Goal: Transaction & Acquisition: Purchase product/service

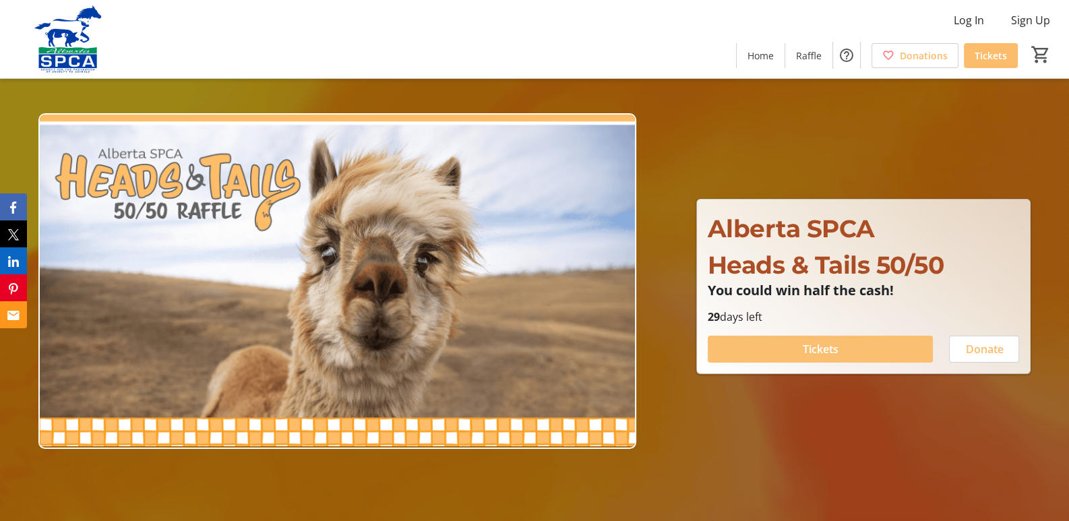
click at [806, 348] on span "Tickets" at bounding box center [820, 349] width 36 height 16
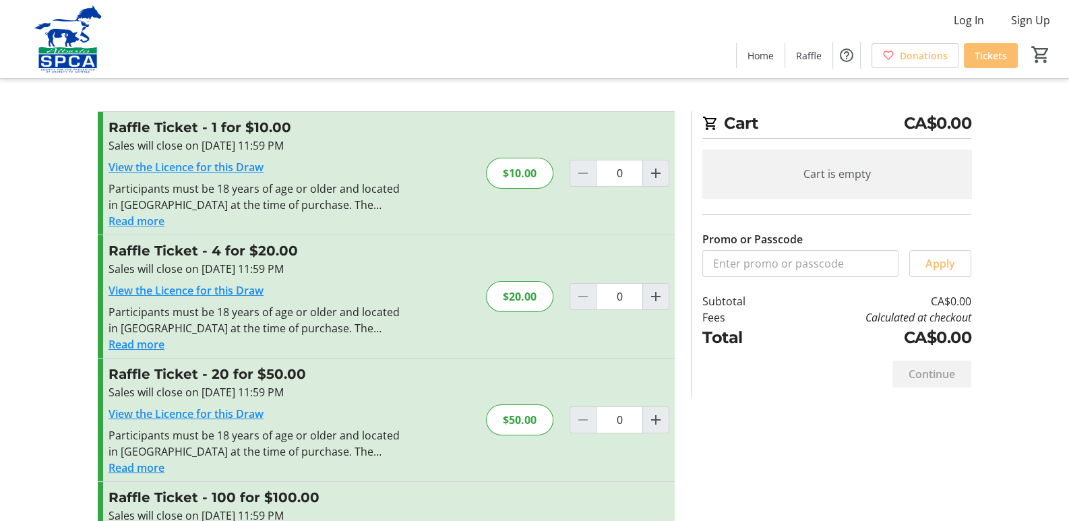
click at [523, 172] on div "$10.00" at bounding box center [519, 173] width 67 height 31
click at [521, 174] on div "$10.00" at bounding box center [519, 173] width 67 height 31
click at [656, 173] on mat-icon "Increment by one" at bounding box center [655, 173] width 16 height 16
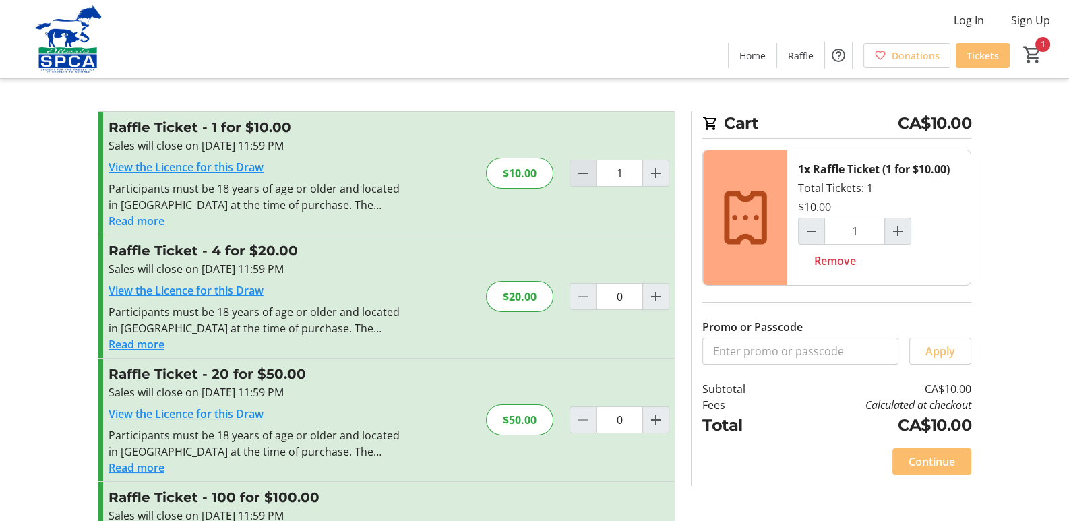
click at [583, 176] on mat-icon "Decrement by one" at bounding box center [583, 173] width 16 height 16
type input "0"
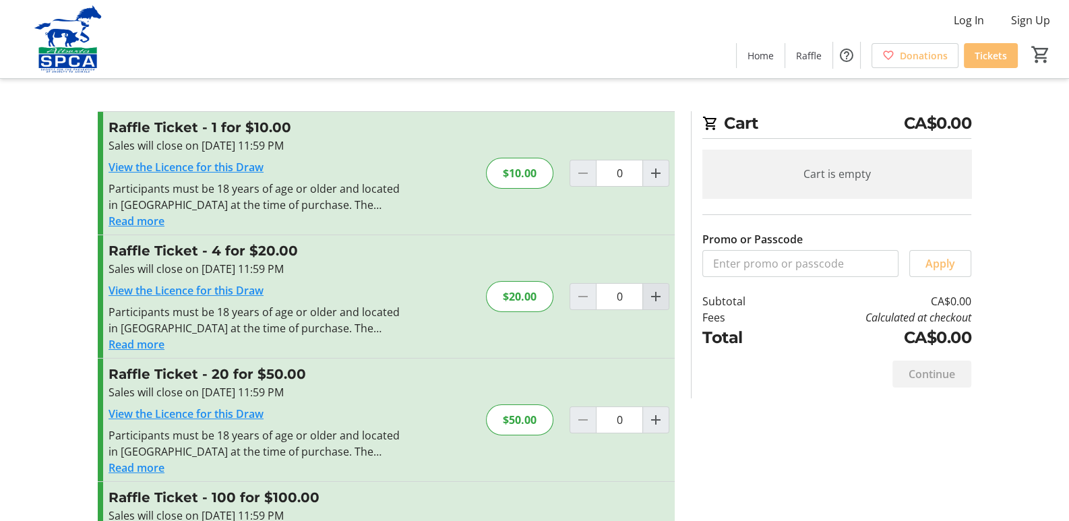
click at [654, 294] on mat-icon "Increment by one" at bounding box center [655, 296] width 16 height 16
type input "1"
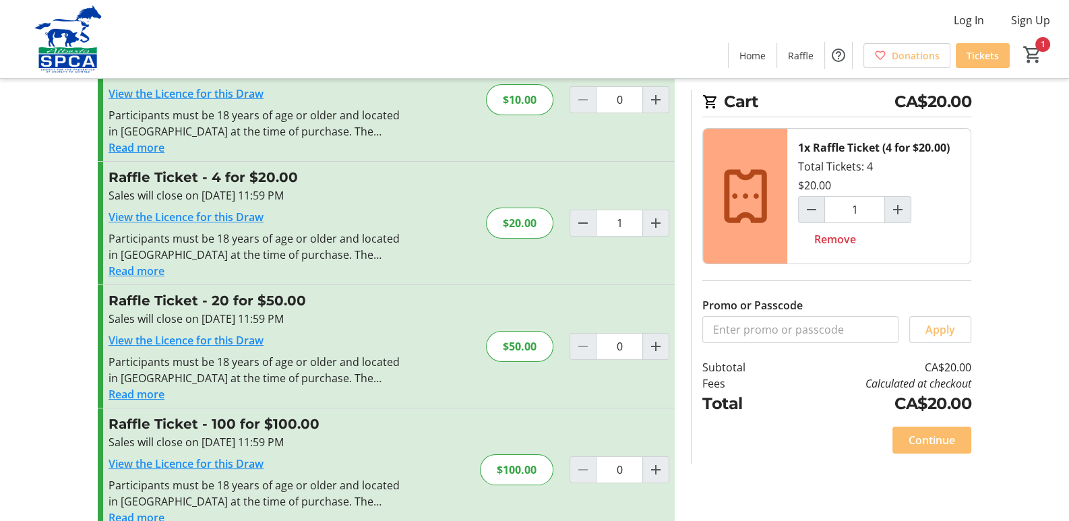
scroll to position [98, 0]
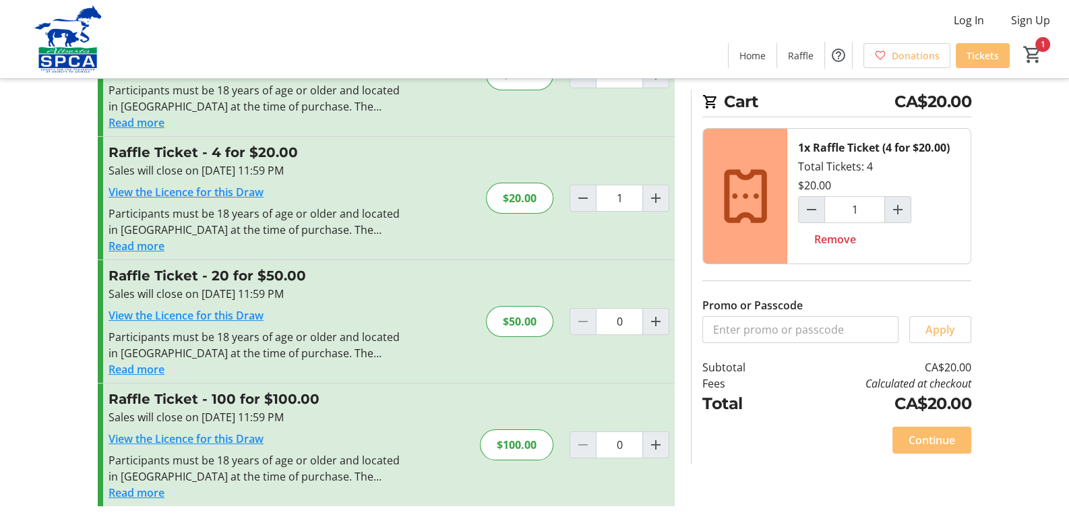
click at [910, 443] on span "Continue" at bounding box center [931, 440] width 46 height 16
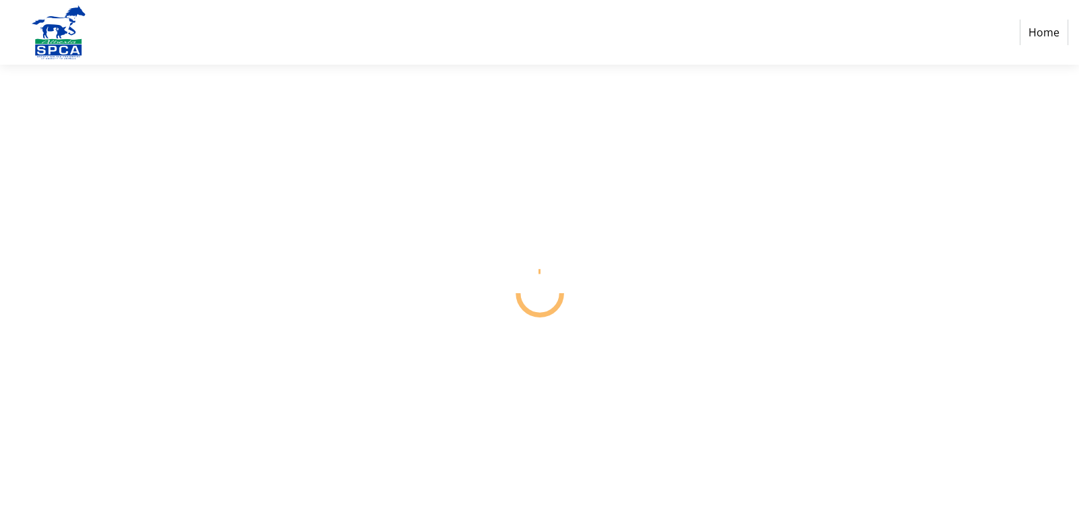
select select "CA"
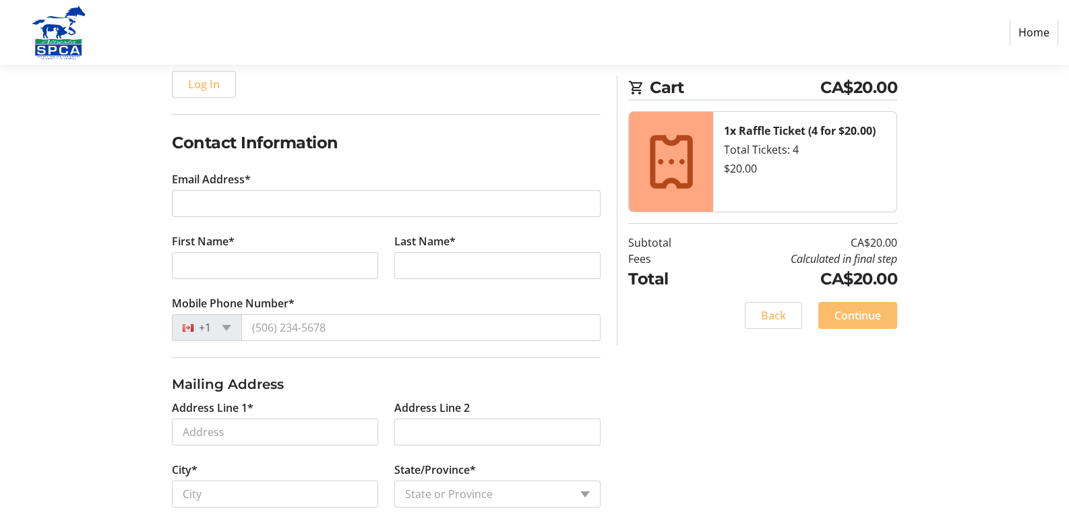
scroll to position [202, 0]
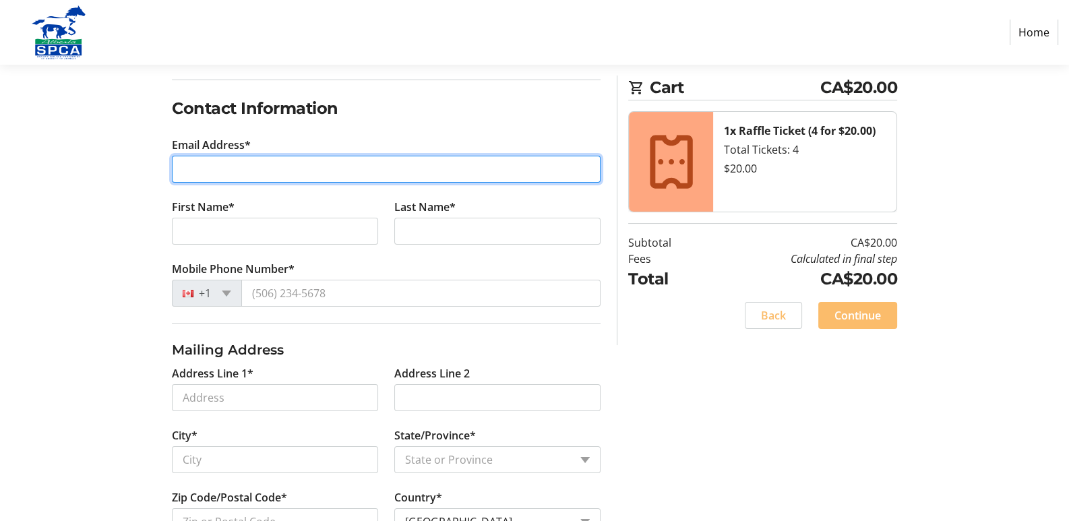
click at [268, 172] on input "Email Address*" at bounding box center [386, 169] width 428 height 27
type input "[EMAIL_ADDRESS][PERSON_NAME][DOMAIN_NAME]"
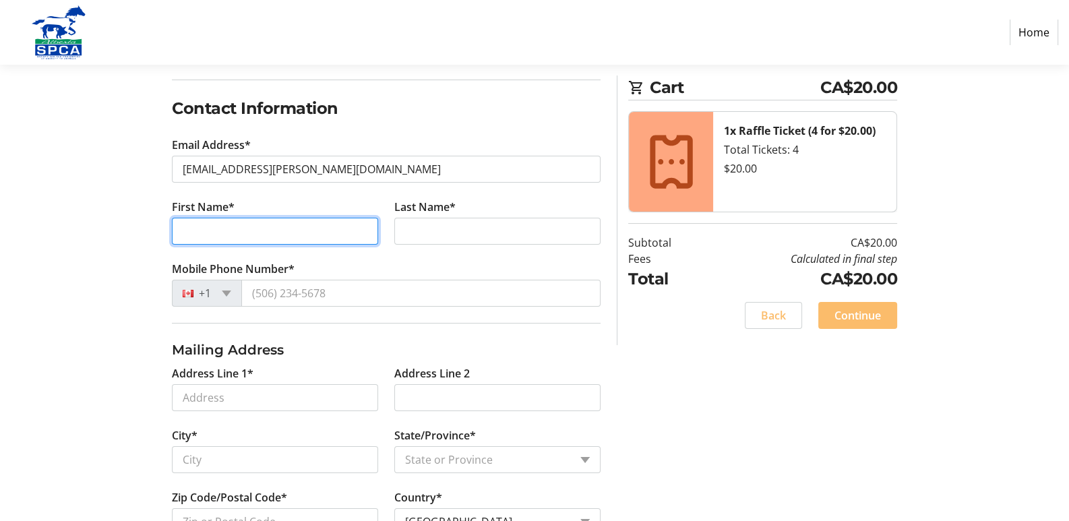
type input "[PERSON_NAME]"
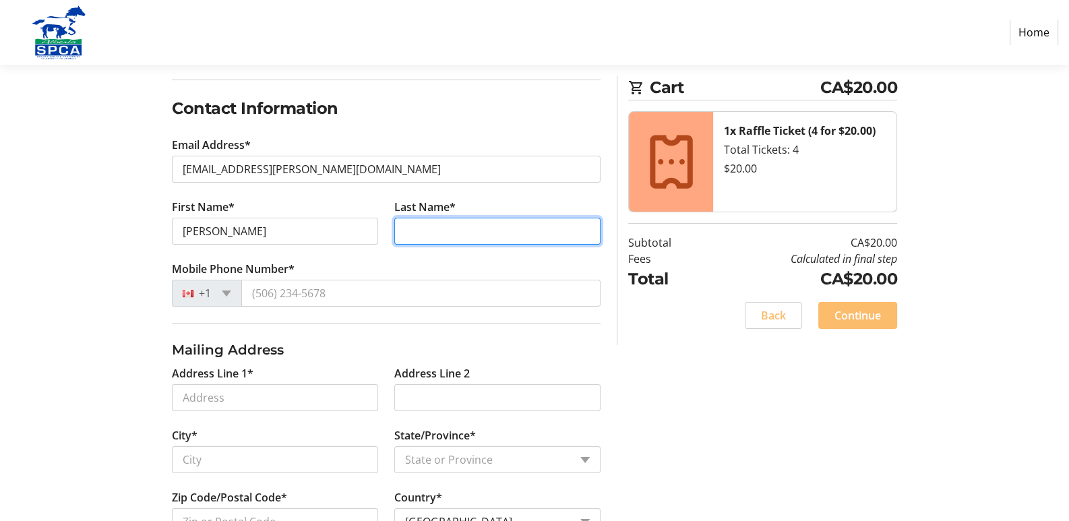
type input "Joly"
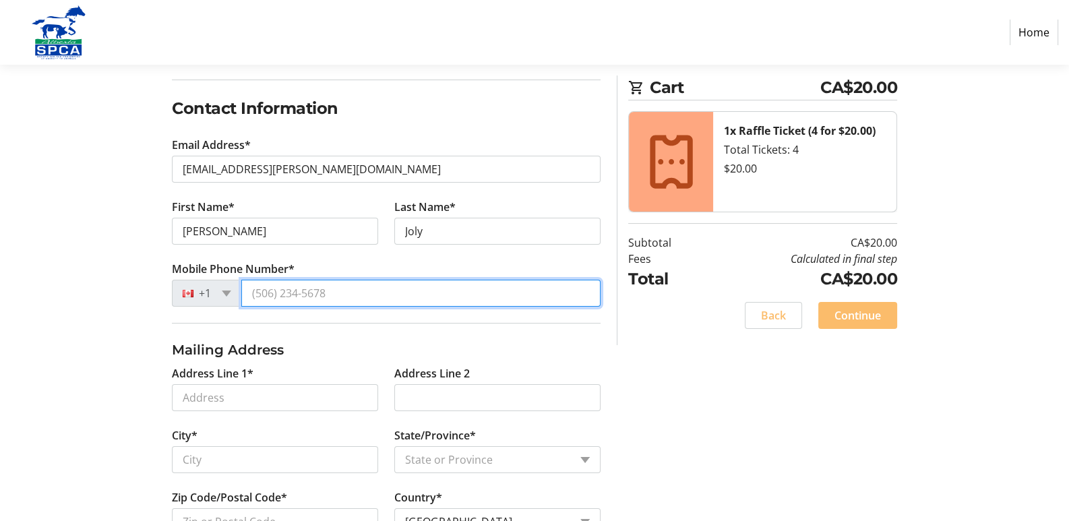
type input "[PHONE_NUMBER]"
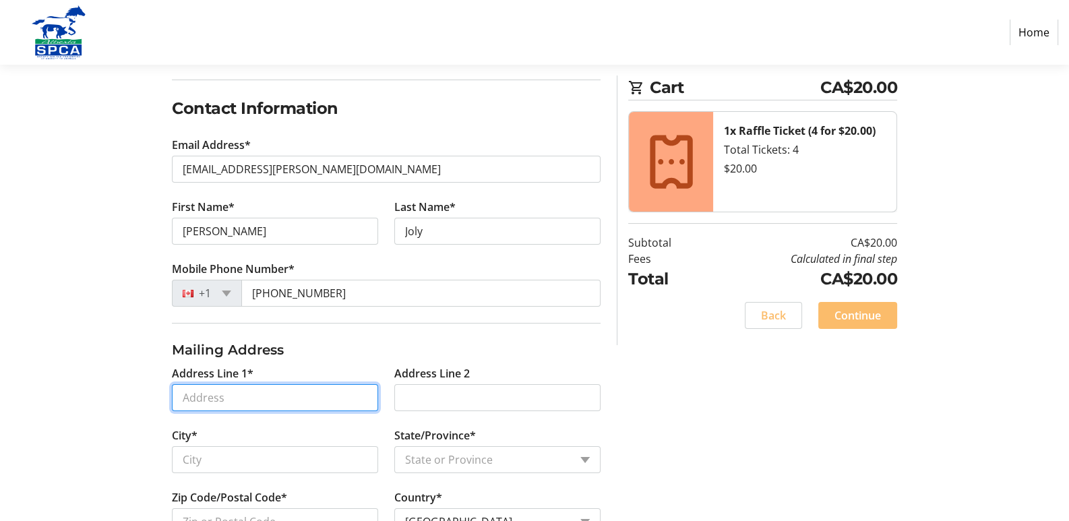
type input "[STREET_ADDRESS][PERSON_NAME]"
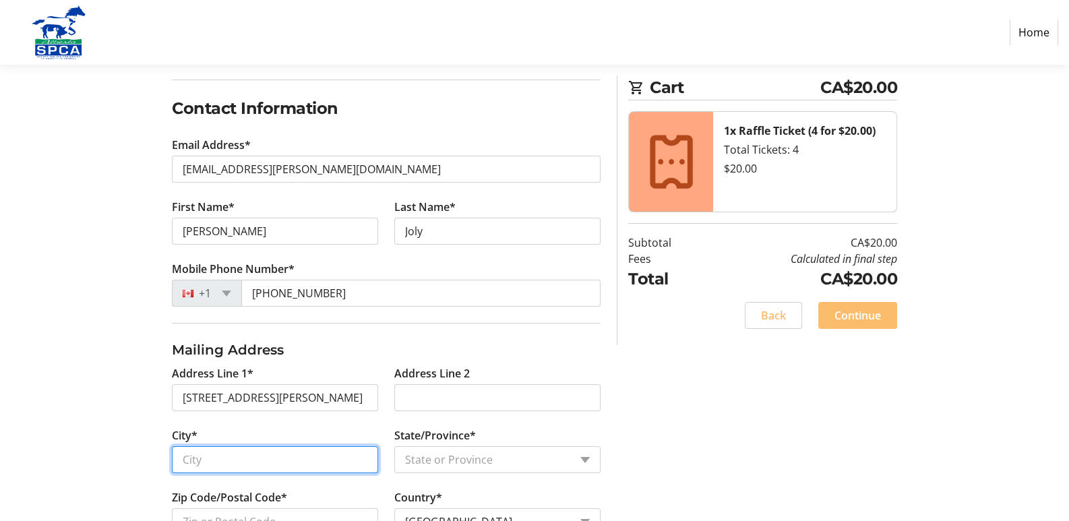
type input "[GEOGRAPHIC_DATA]"
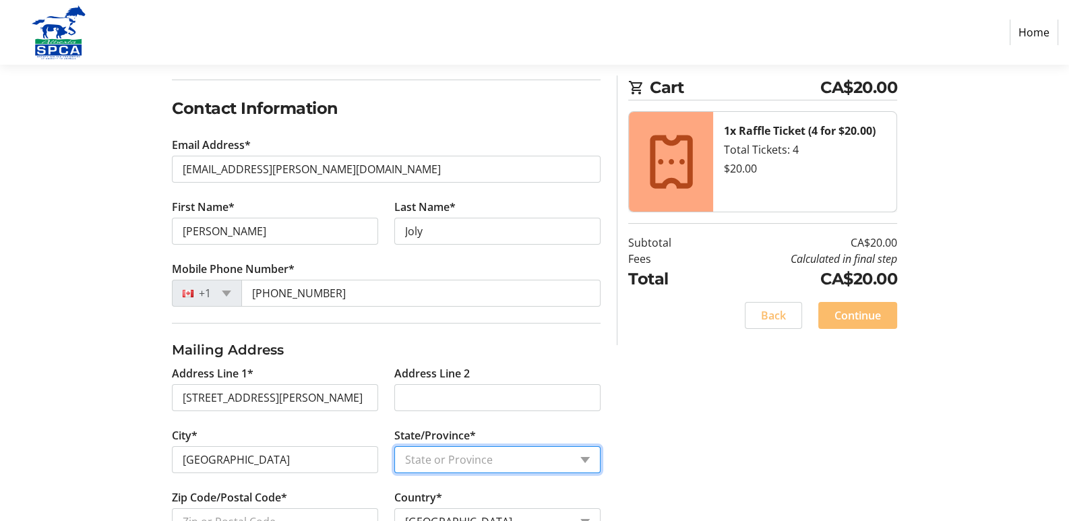
select select "AB"
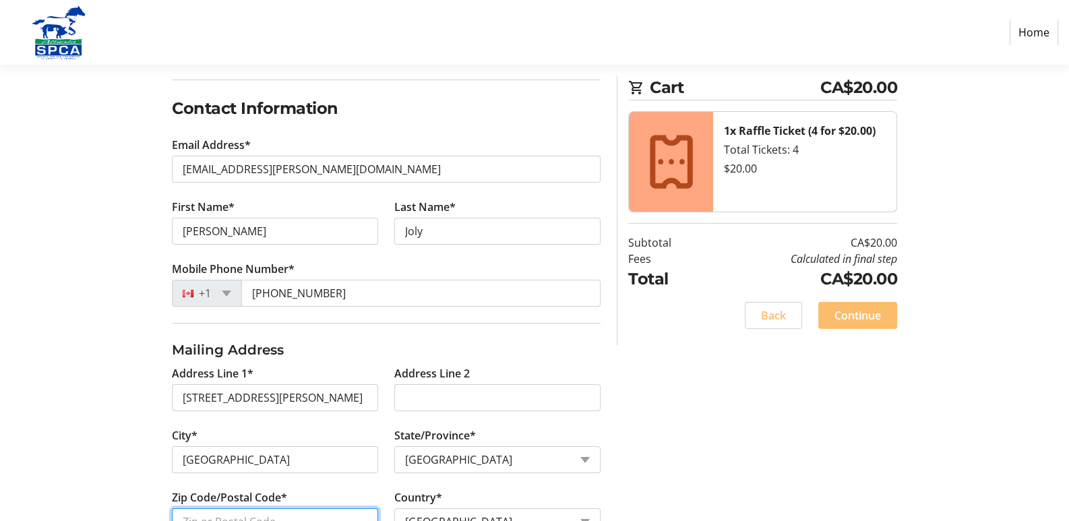
type input "T8H 2H9"
click at [226, 290] on span at bounding box center [226, 293] width 9 height 6
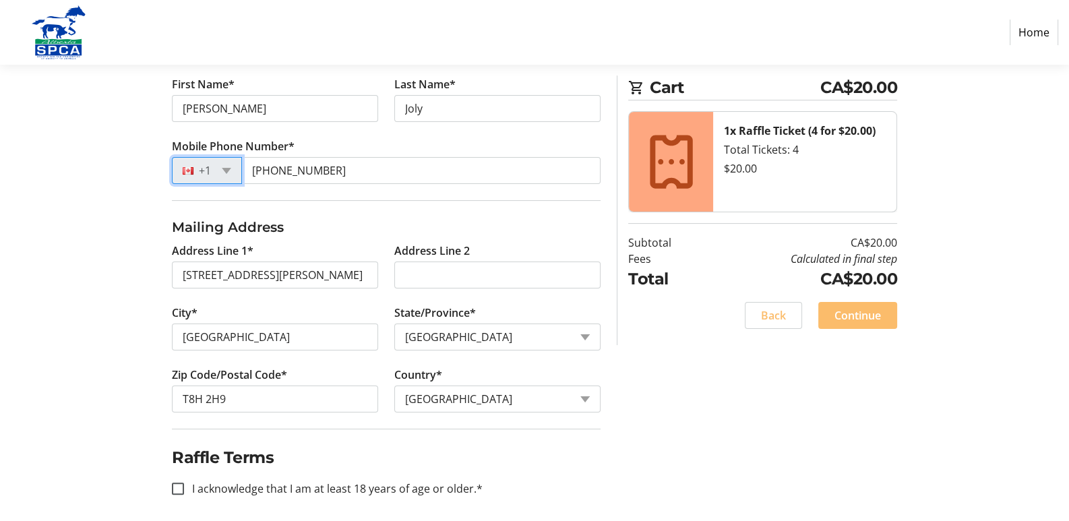
scroll to position [330, 0]
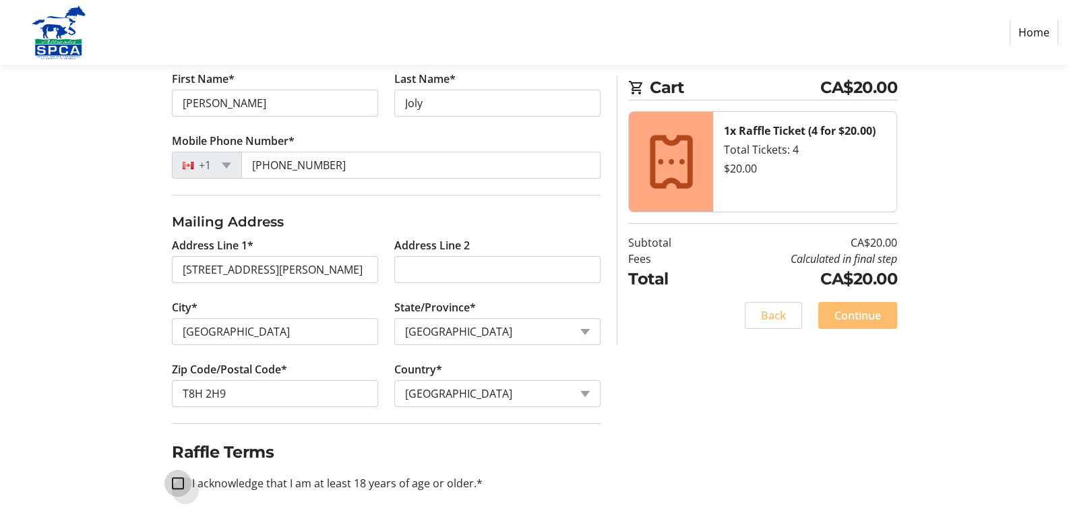
click at [181, 480] on input "I acknowledge that I am at least 18 years of age or older.*" at bounding box center [178, 483] width 12 height 12
checkbox input "true"
click at [859, 315] on span "Continue" at bounding box center [857, 315] width 46 height 16
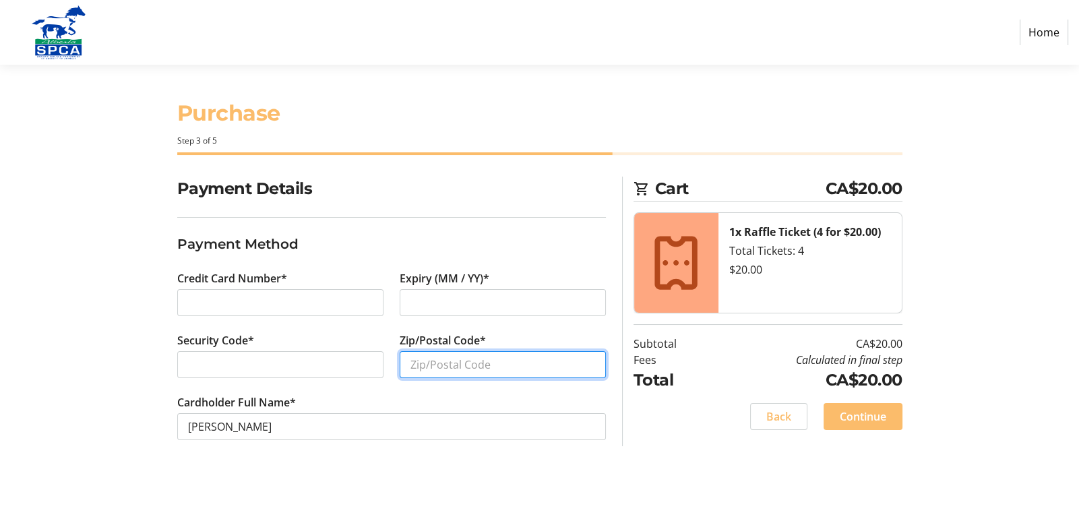
click at [460, 356] on input "Zip/Postal Code*" at bounding box center [503, 364] width 206 height 27
type input "t8h2h9"
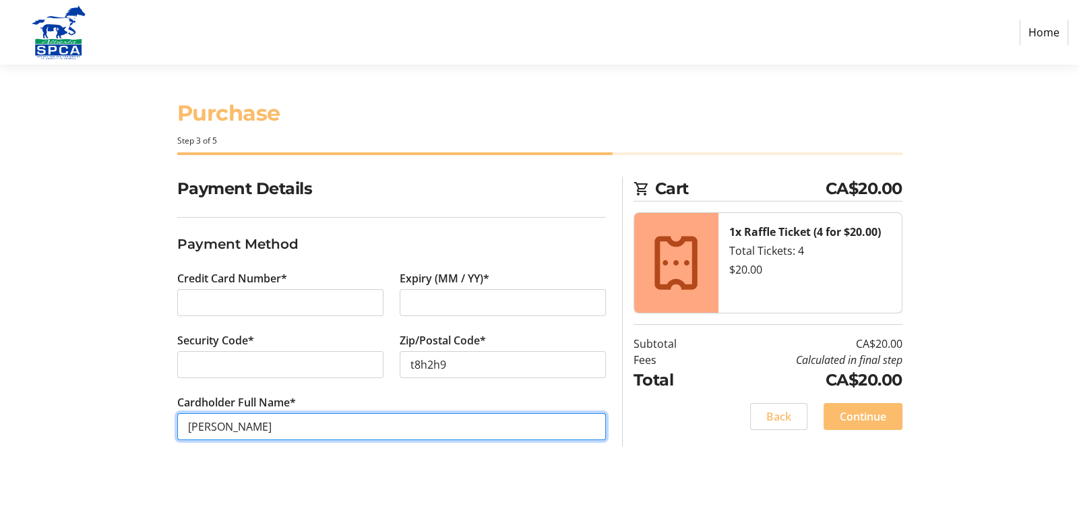
drag, startPoint x: 211, startPoint y: 428, endPoint x: 219, endPoint y: 428, distance: 8.1
click at [211, 428] on input "[PERSON_NAME]" at bounding box center [391, 426] width 428 height 27
click at [398, 426] on input "[PERSON_NAME]" at bounding box center [391, 426] width 428 height 27
type input "[PERSON_NAME]"
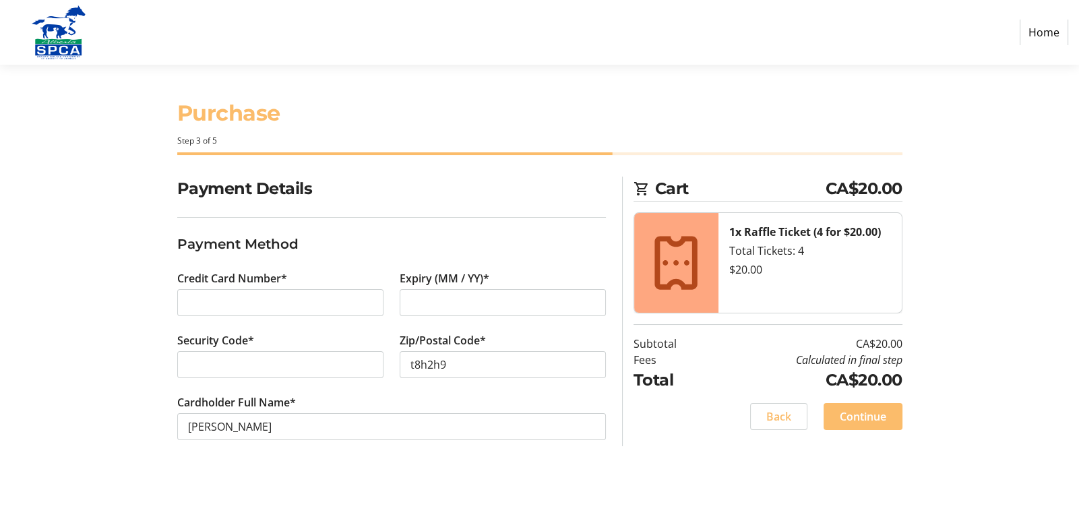
click at [852, 416] on span "Continue" at bounding box center [862, 416] width 46 height 16
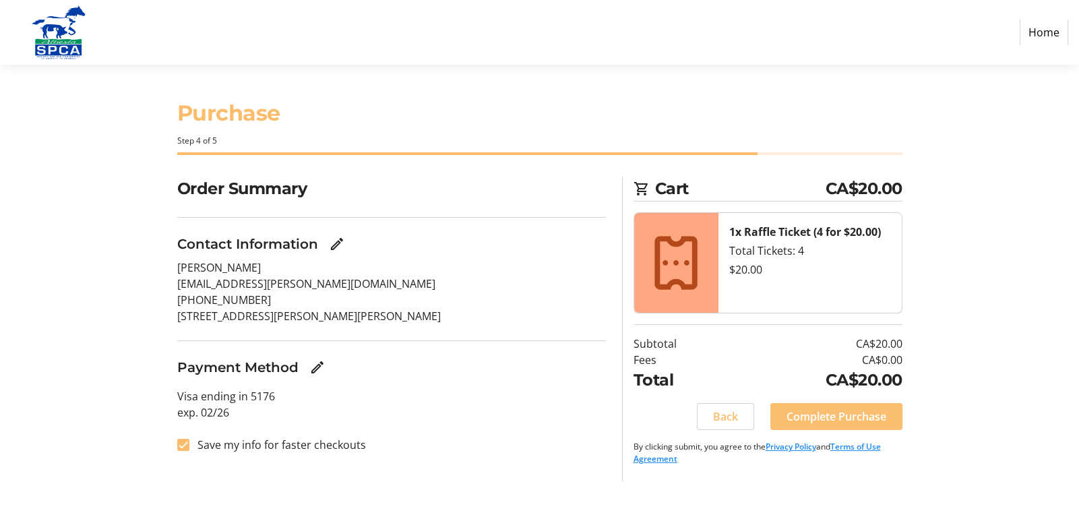
click at [808, 417] on span "Complete Purchase" at bounding box center [836, 416] width 100 height 16
